Goal: Information Seeking & Learning: Check status

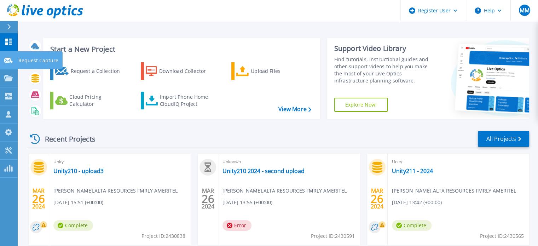
click at [12, 58] on icon at bounding box center [8, 60] width 8 height 5
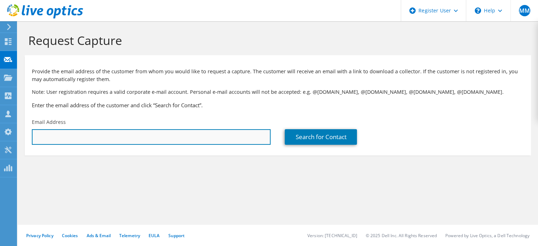
click at [128, 138] on input "text" at bounding box center [151, 137] width 239 height 16
type input "k"
paste input "[EMAIL_ADDRESS][DOMAIN_NAME]"
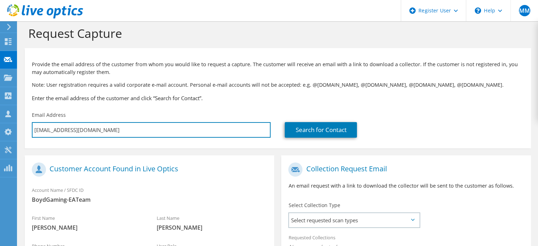
scroll to position [8, 0]
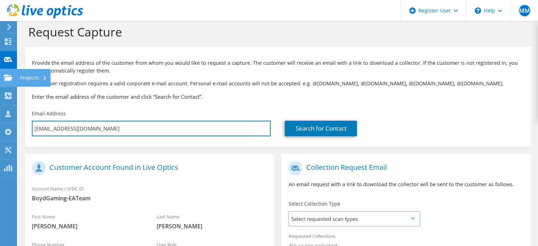
type input "[EMAIL_ADDRESS][DOMAIN_NAME]"
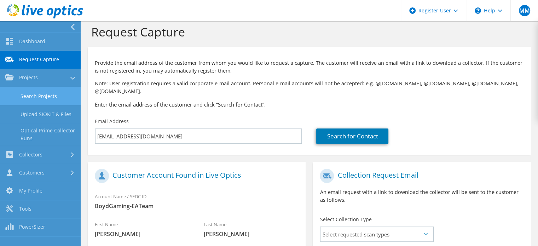
click at [43, 100] on link "Search Projects" at bounding box center [40, 96] width 81 height 18
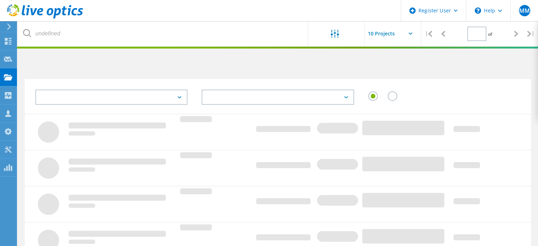
type input "1"
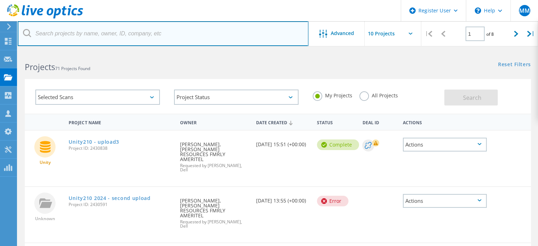
click at [111, 27] on input "text" at bounding box center [163, 33] width 291 height 25
paste input "[EMAIL_ADDRESS][DOMAIN_NAME]"
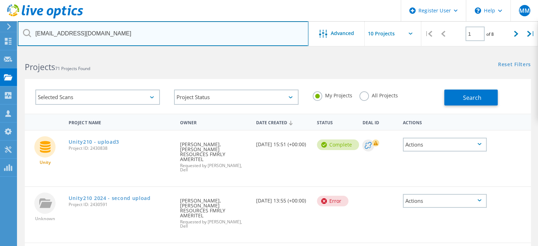
type input "[EMAIL_ADDRESS][DOMAIN_NAME]"
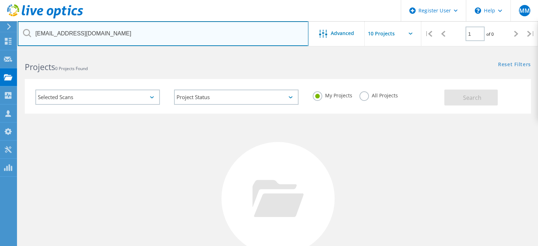
click at [162, 45] on input "[EMAIL_ADDRESS][DOMAIN_NAME]" at bounding box center [163, 33] width 291 height 25
click at [156, 39] on input "[EMAIL_ADDRESS][DOMAIN_NAME]" at bounding box center [163, 33] width 291 height 25
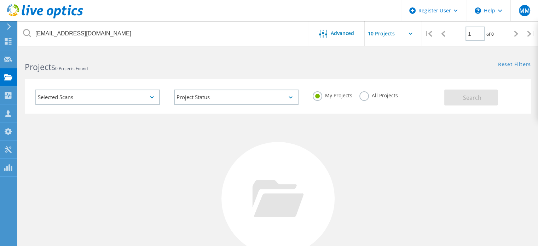
click at [388, 102] on div "My Projects All Projects" at bounding box center [375, 95] width 139 height 26
click at [378, 100] on div "All Projects" at bounding box center [378, 96] width 39 height 10
click at [372, 94] on label "All Projects" at bounding box center [378, 94] width 39 height 7
click at [0, 0] on input "All Projects" at bounding box center [0, 0] width 0 height 0
click at [464, 99] on span "Search" at bounding box center [472, 98] width 18 height 8
